Goal: Transaction & Acquisition: Obtain resource

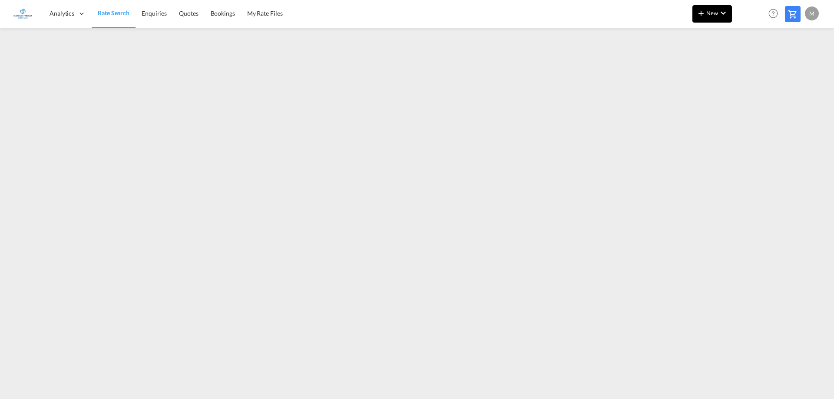
click at [727, 14] on md-icon "icon-chevron-down" at bounding box center [723, 13] width 10 height 10
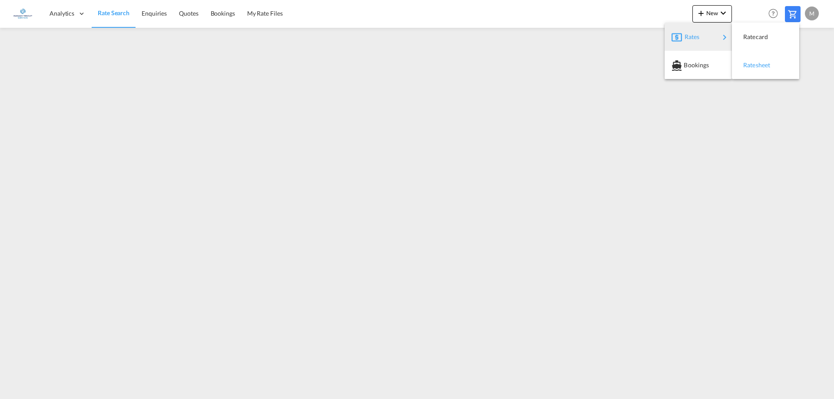
click at [753, 67] on span "Ratesheet" at bounding box center [749, 64] width 10 height 17
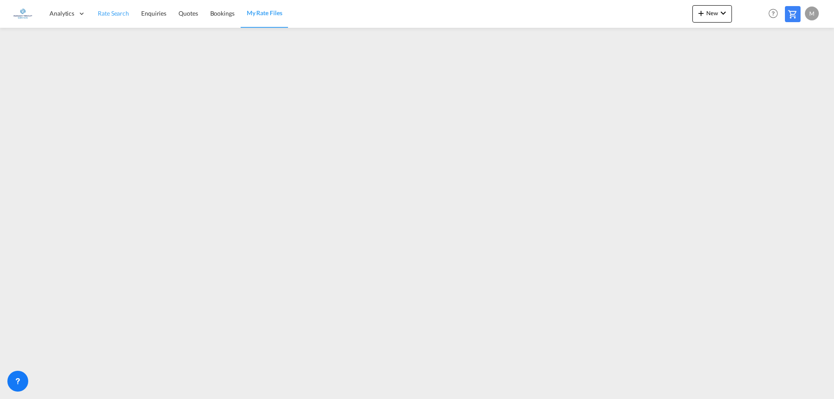
click at [116, 16] on span "Rate Search" at bounding box center [113, 13] width 31 height 7
